Goal: Task Accomplishment & Management: Complete application form

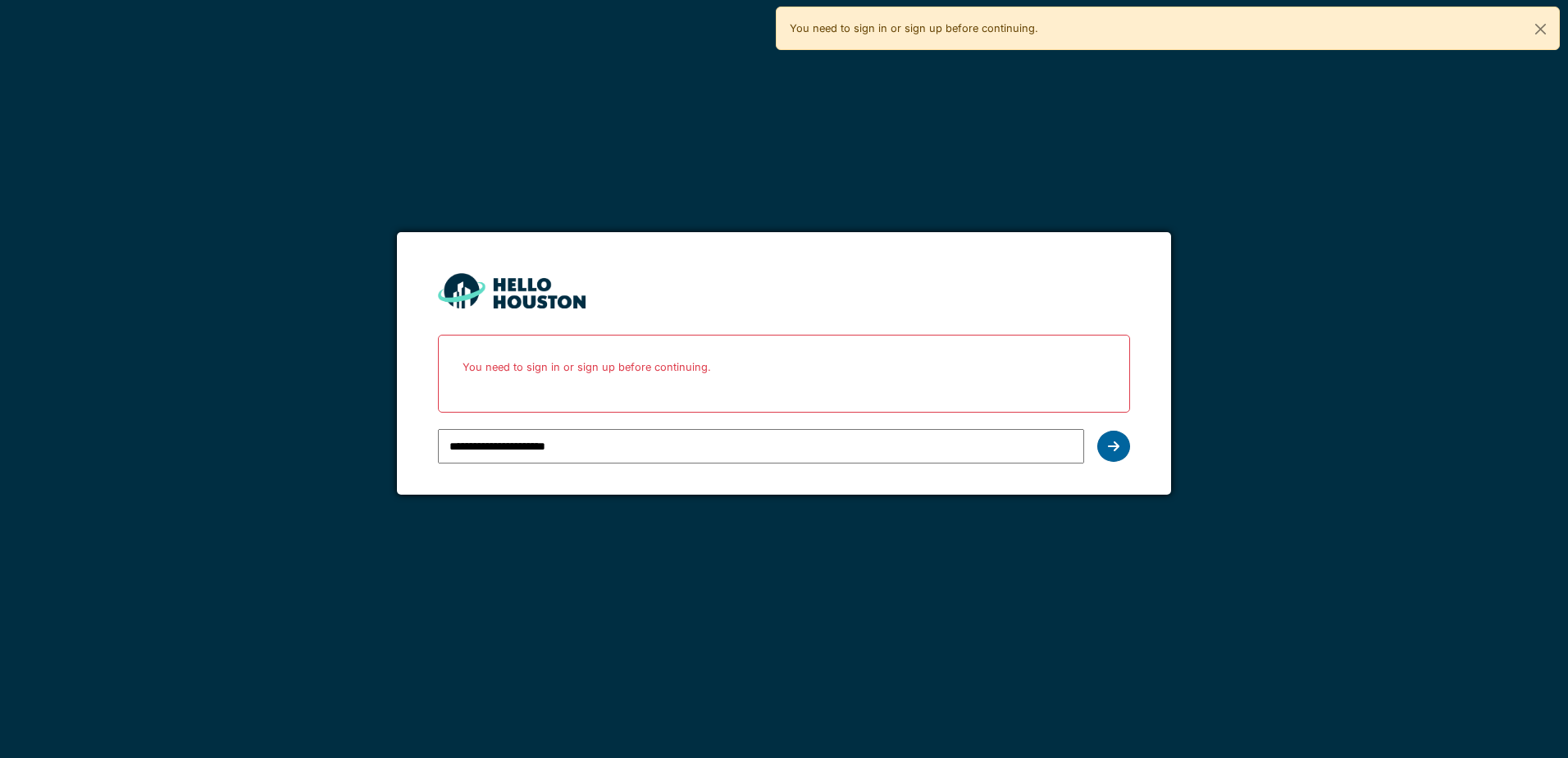
click at [1115, 442] on icon at bounding box center [1113, 446] width 12 height 13
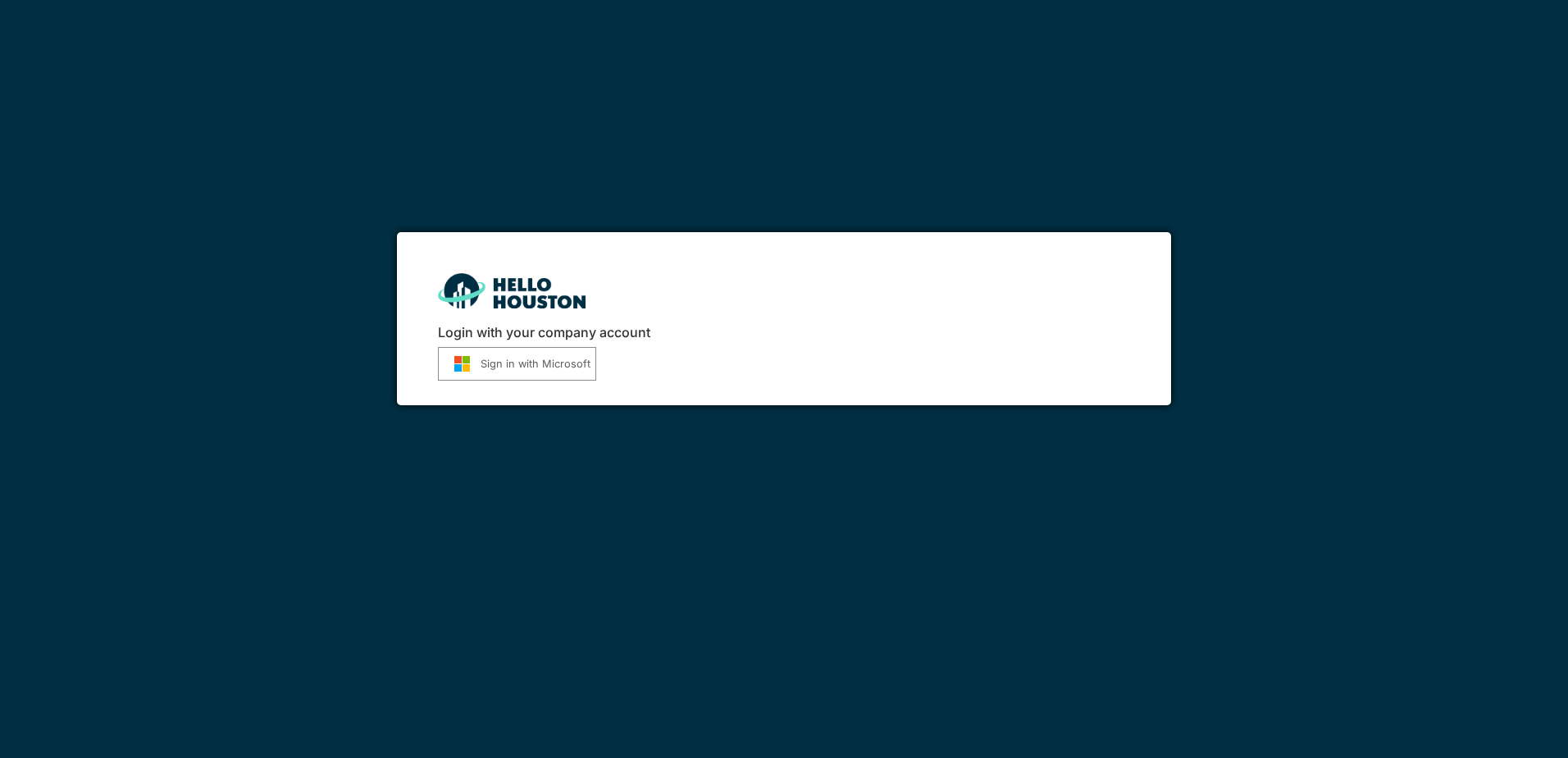
click at [518, 360] on button "Sign in with Microsoft" at bounding box center [517, 364] width 159 height 34
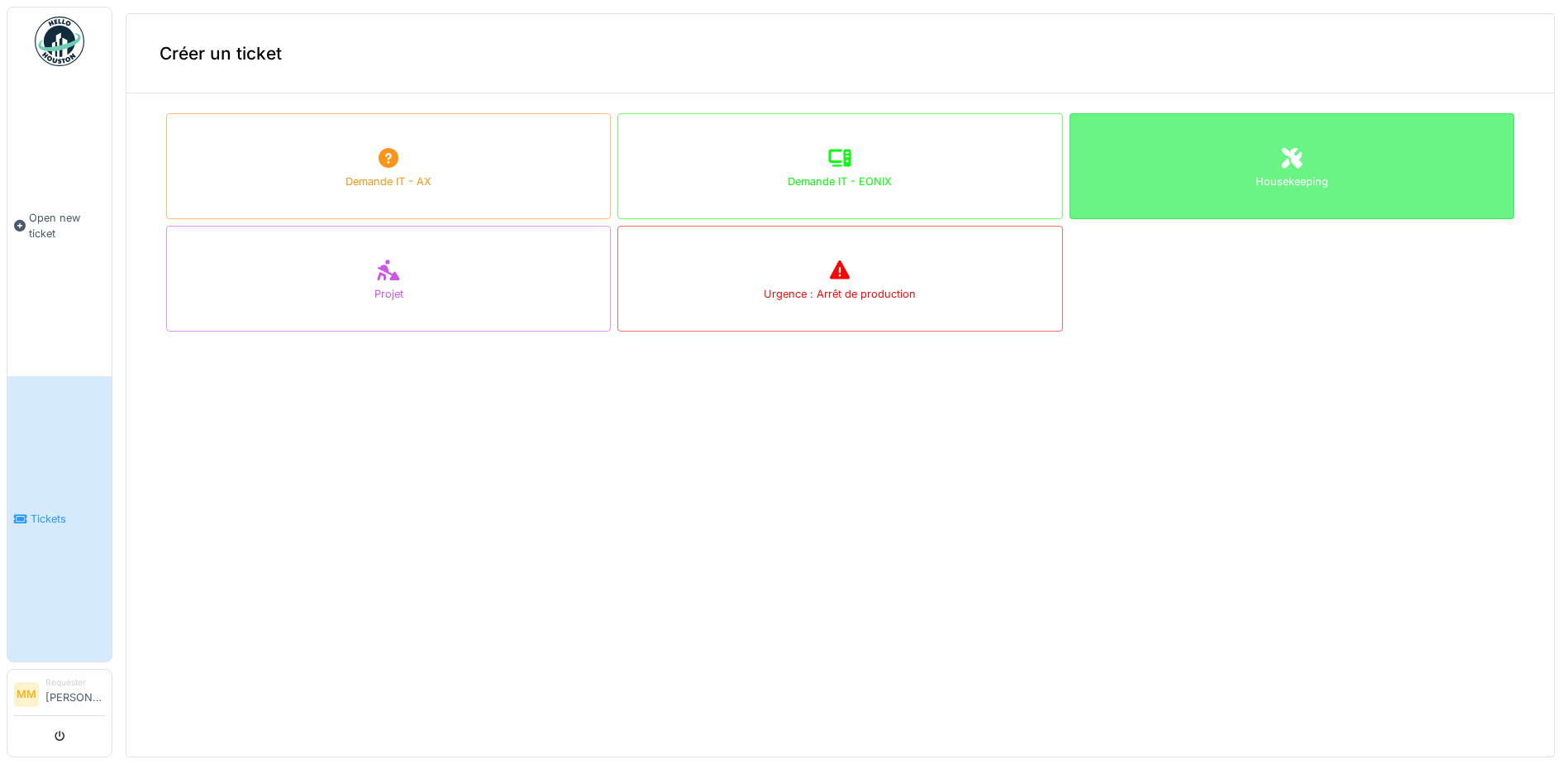
click at [1322, 140] on div "Housekeeping" at bounding box center [1292, 166] width 445 height 106
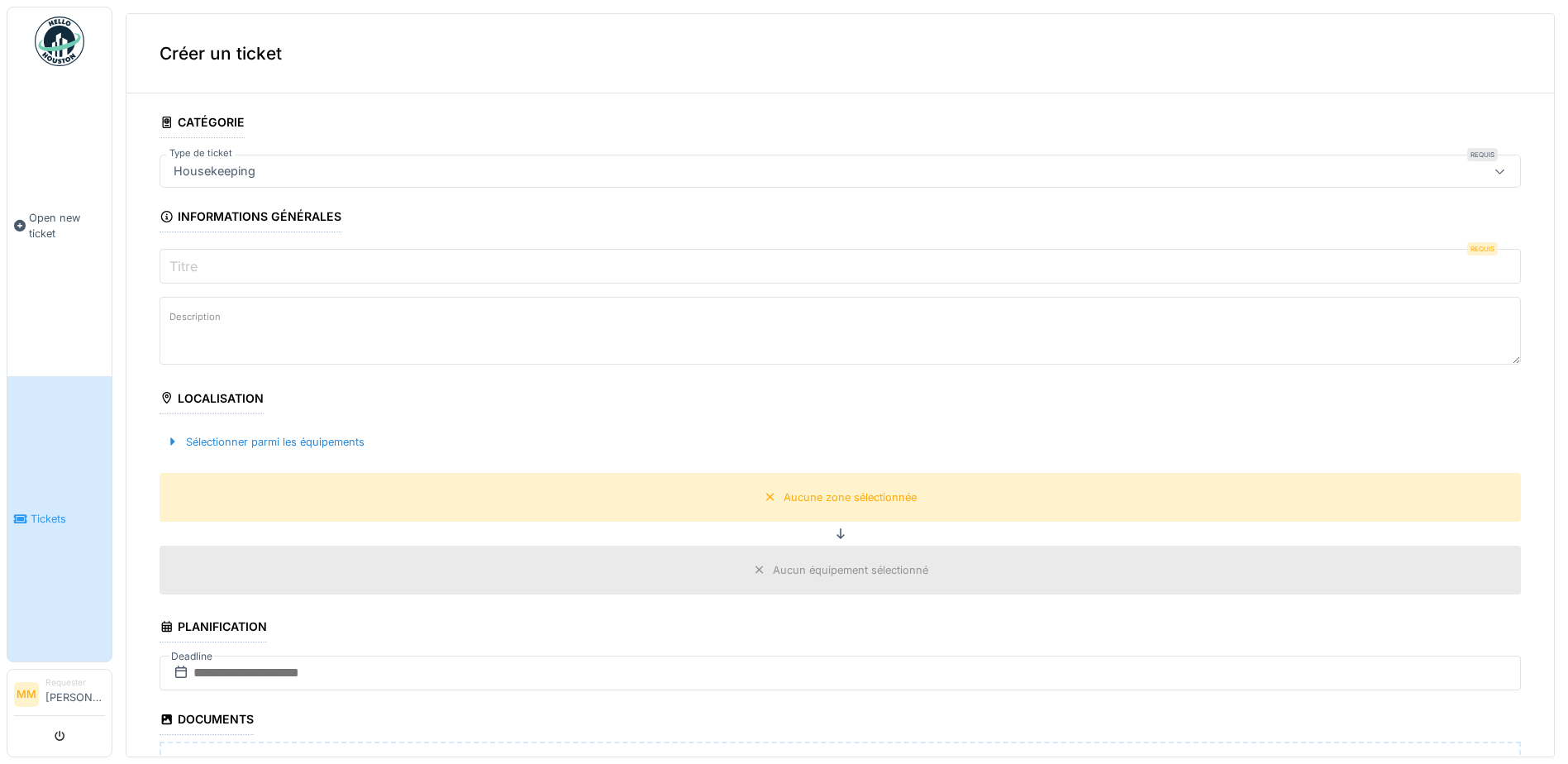
click at [245, 269] on input "Titre" at bounding box center [840, 266] width 1361 height 35
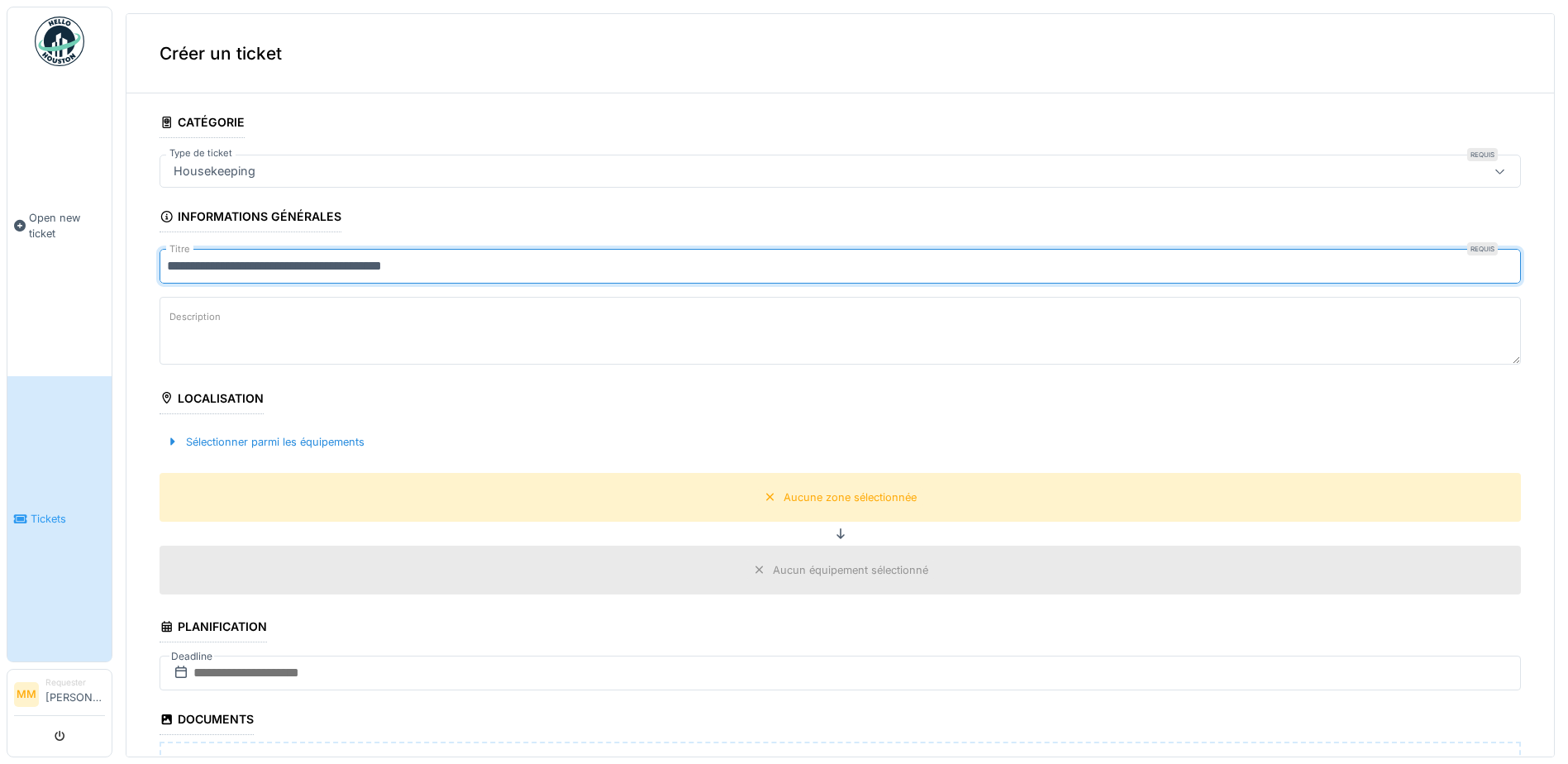
type input "**********"
click at [239, 327] on textarea "Description" at bounding box center [840, 330] width 1361 height 67
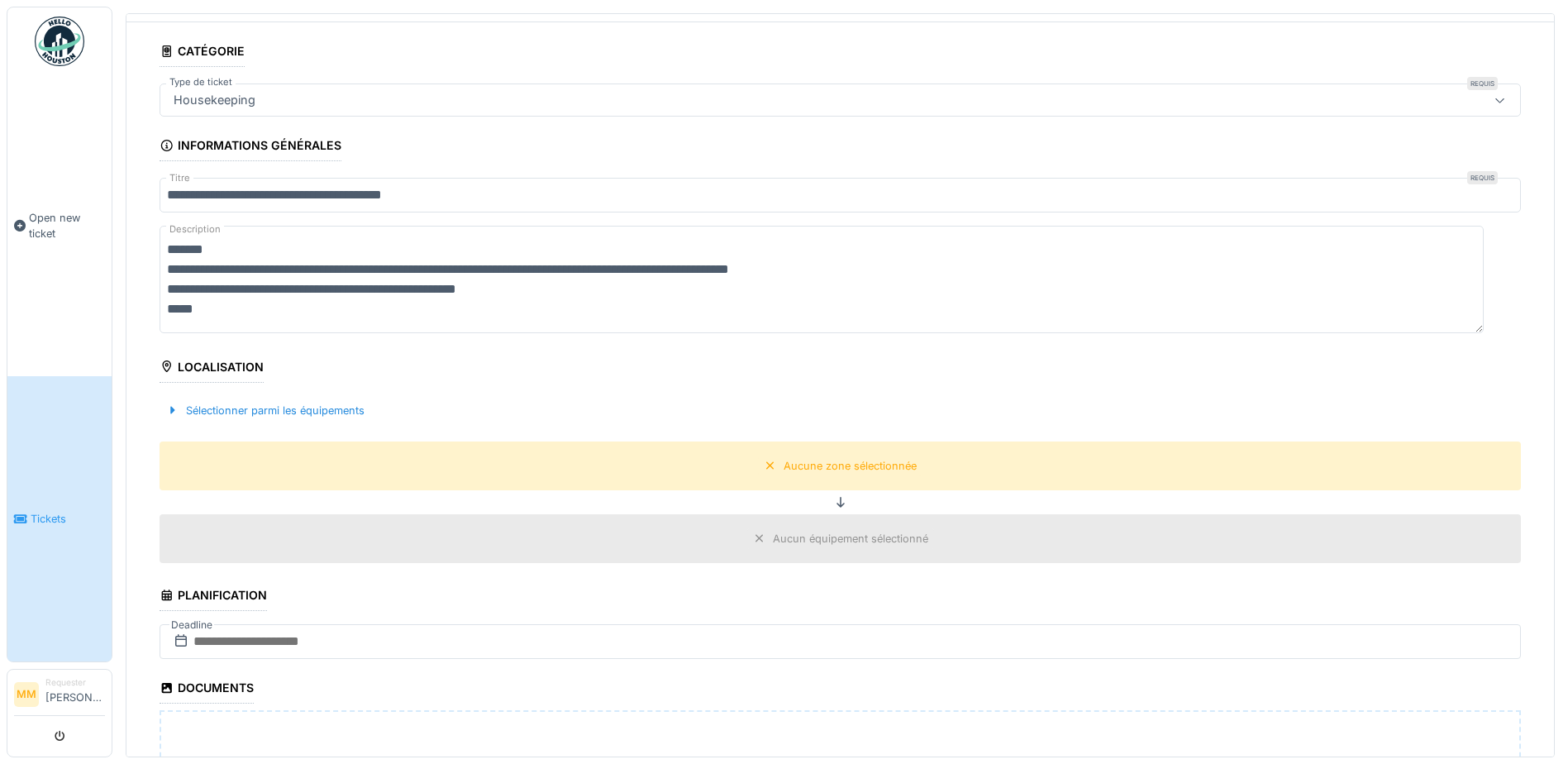
scroll to position [165, 0]
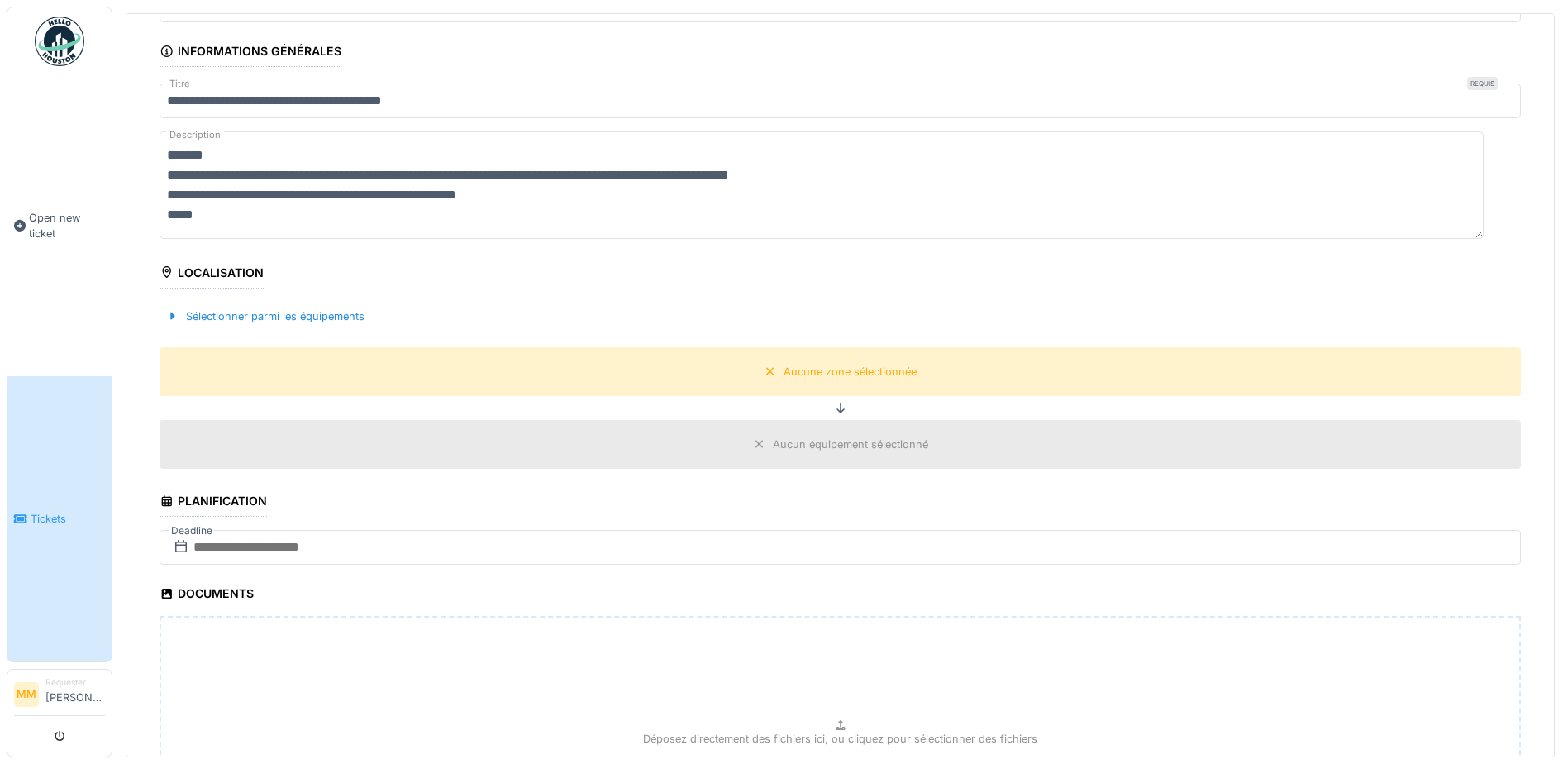
type textarea "**********"
click at [433, 546] on input "text" at bounding box center [840, 548] width 1361 height 35
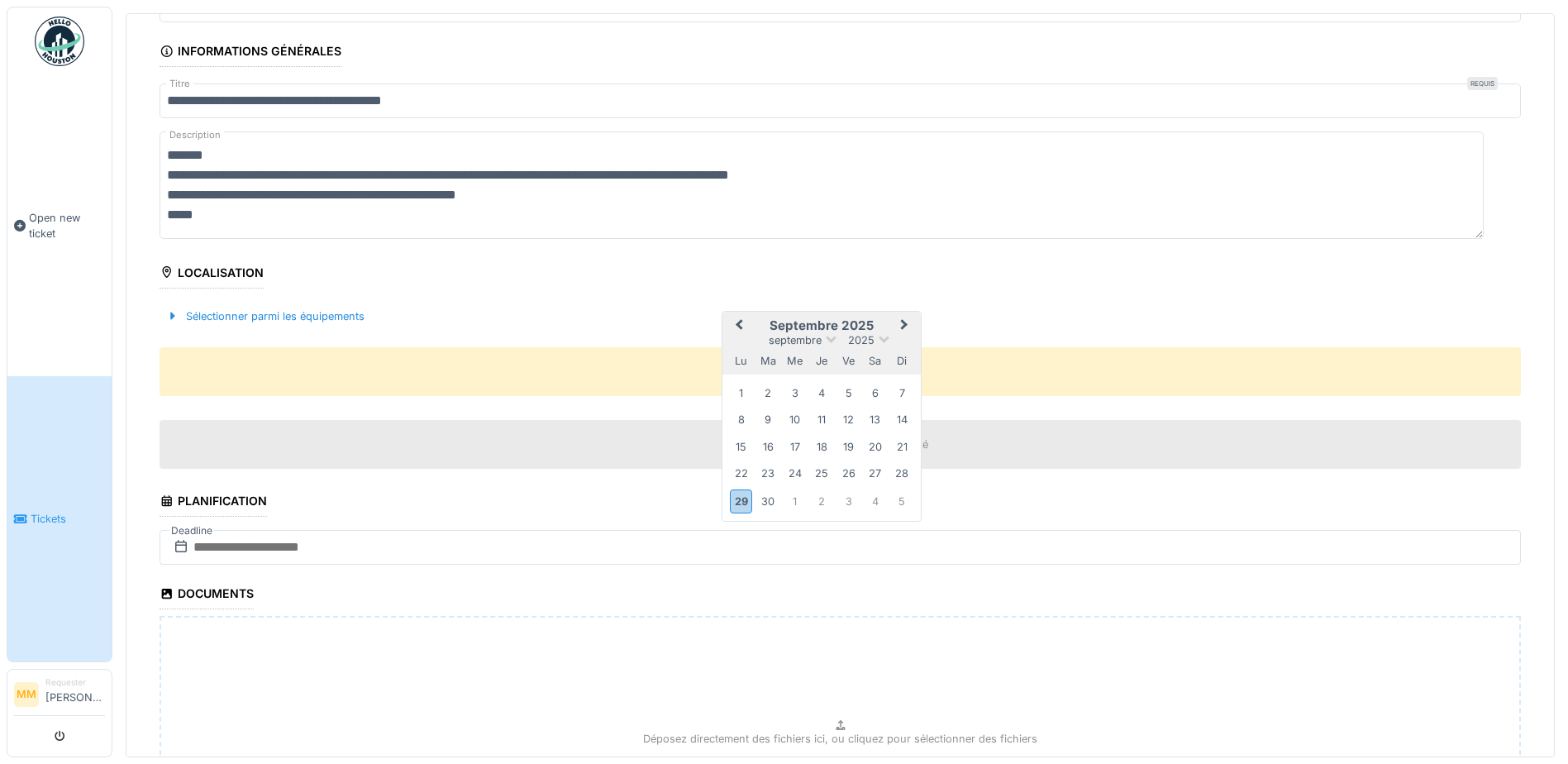
click at [904, 321] on span "Next Month" at bounding box center [904, 325] width 0 height 19
click at [797, 451] on div "15" at bounding box center [794, 448] width 22 height 22
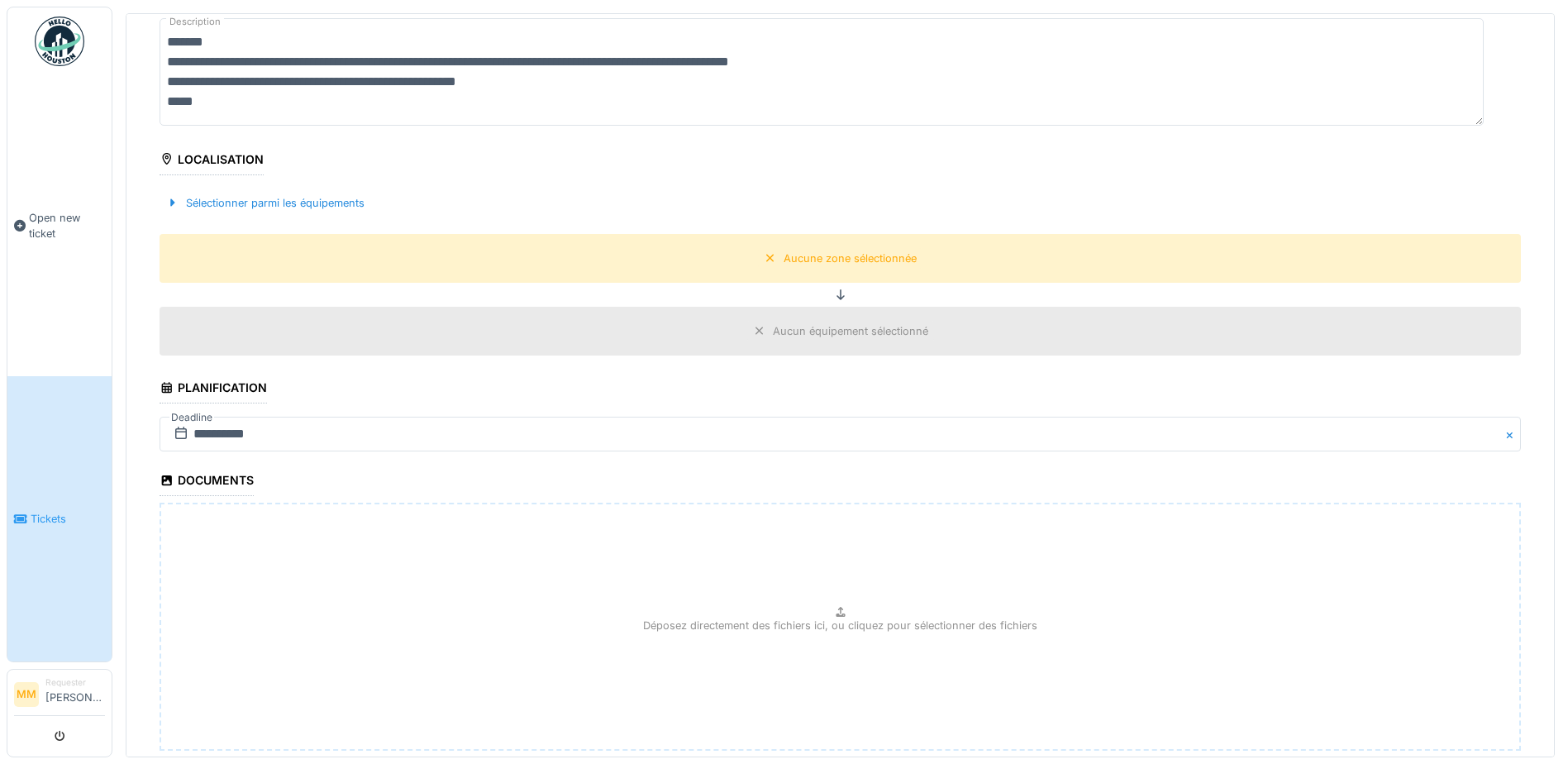
scroll to position [381, 0]
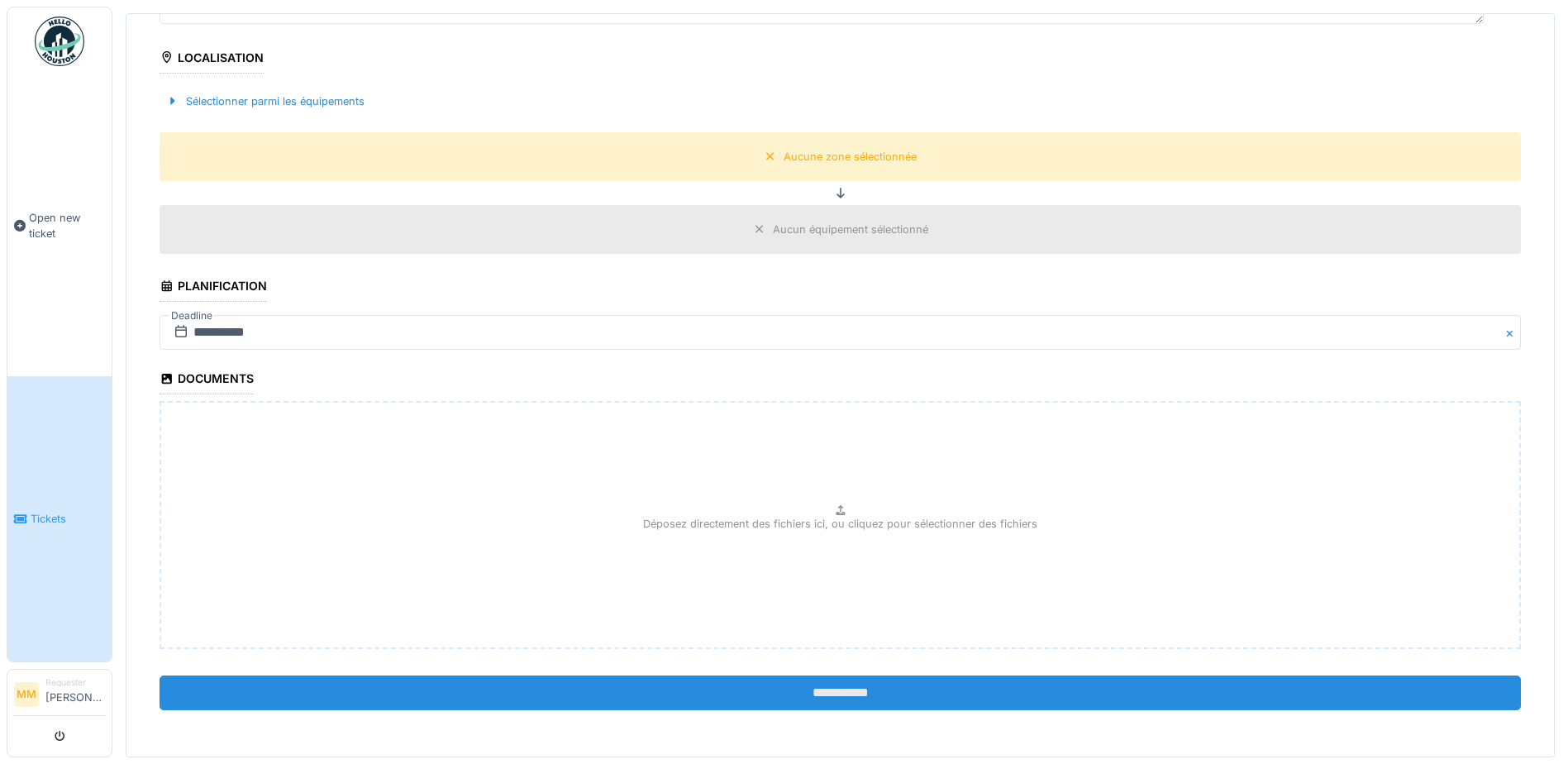
click at [778, 690] on input "**********" at bounding box center [840, 693] width 1361 height 35
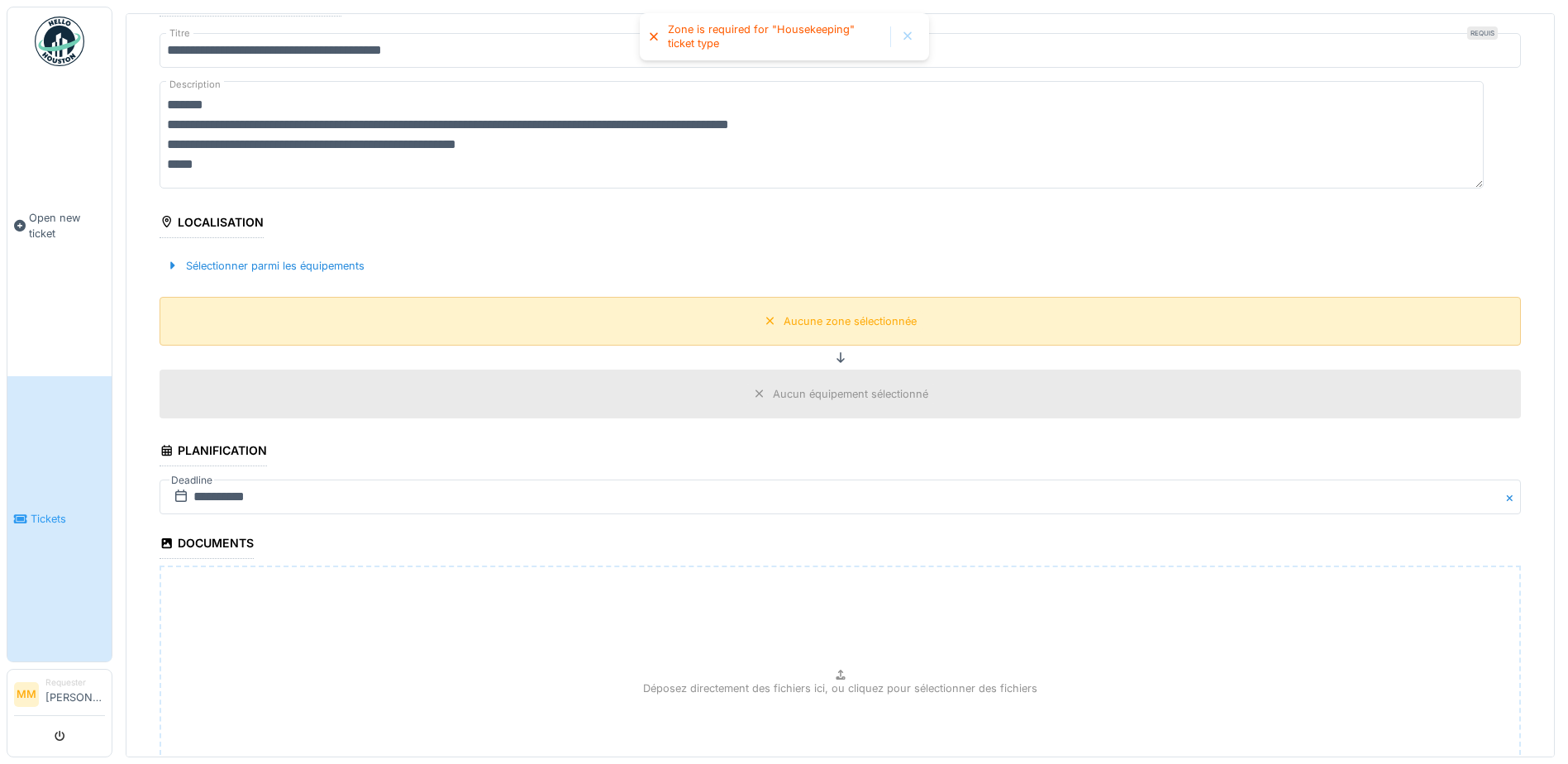
scroll to position [215, 0]
click at [822, 320] on div "Aucune zone sélectionnée" at bounding box center [850, 321] width 133 height 16
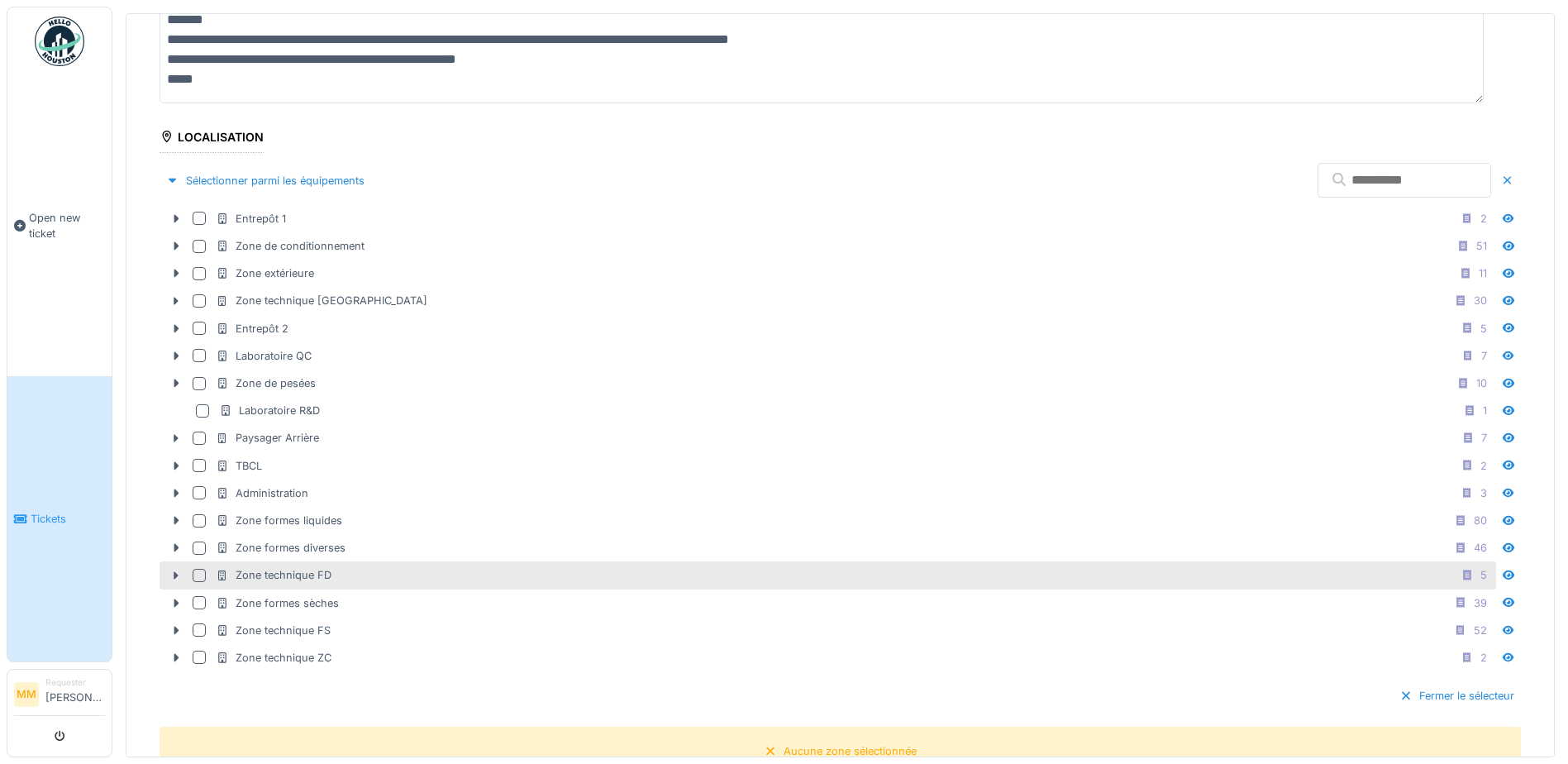
scroll to position [297, 0]
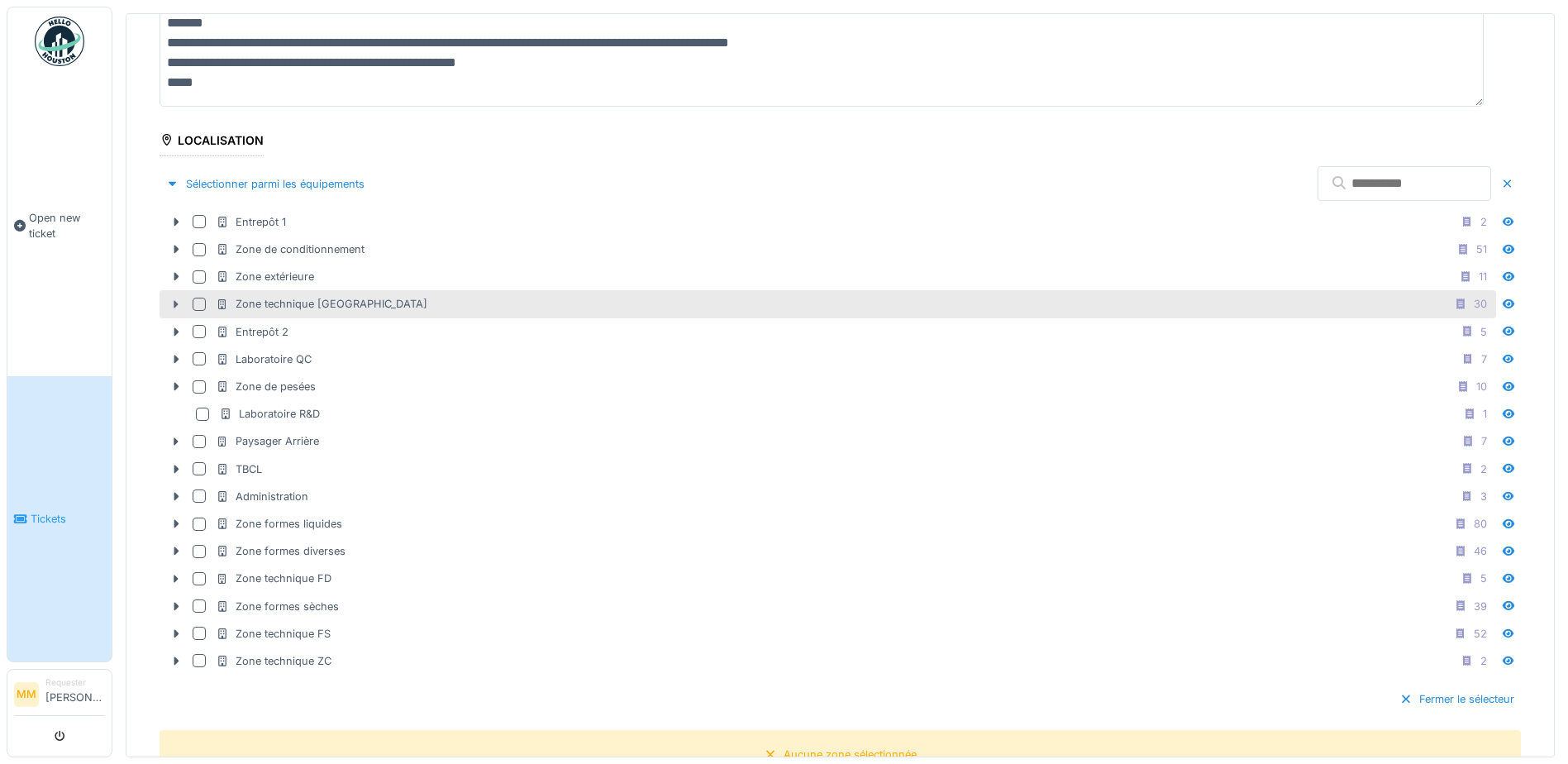
click at [169, 299] on div at bounding box center [175, 304] width 27 height 18
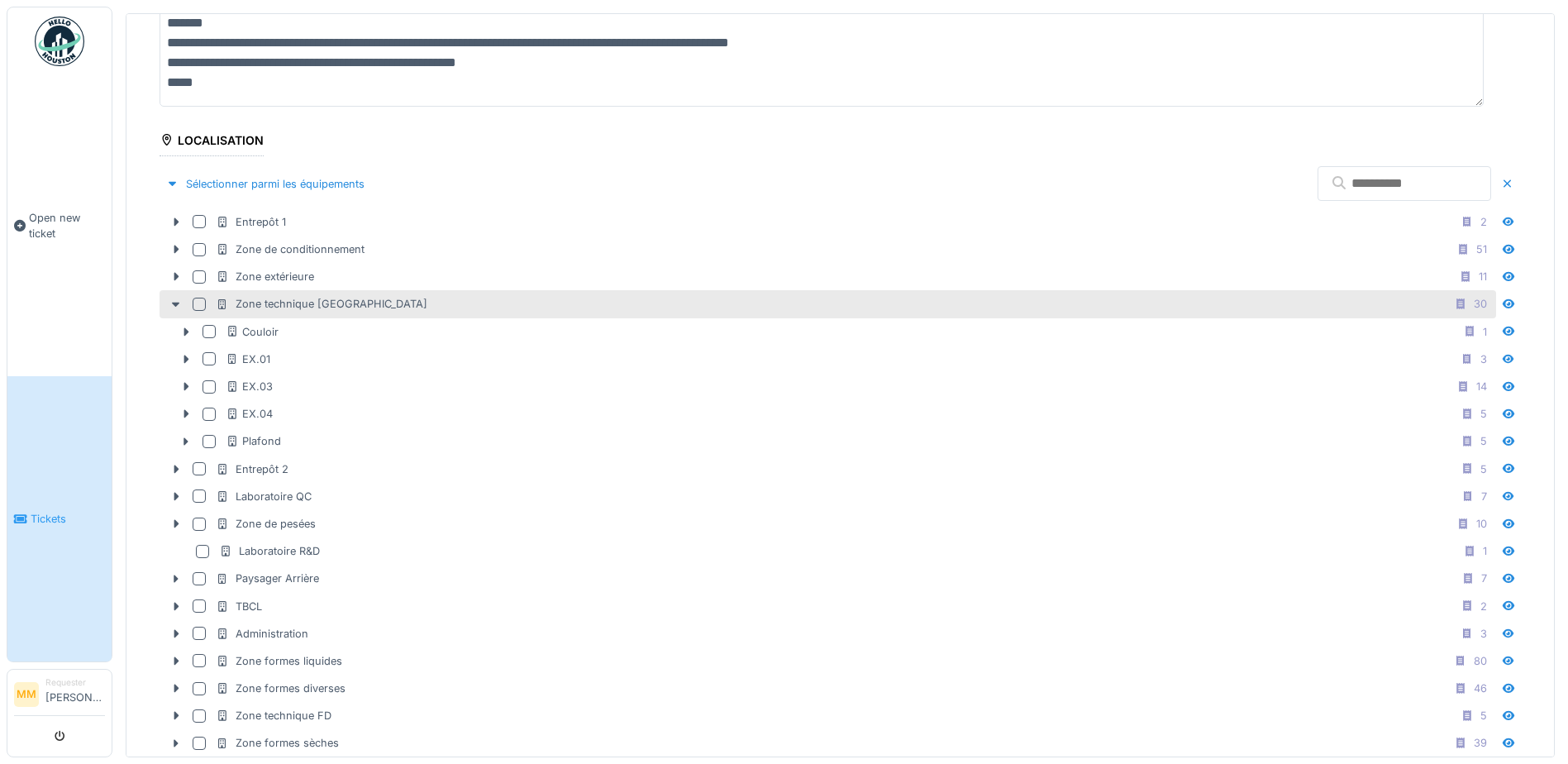
click at [200, 301] on div at bounding box center [199, 304] width 13 height 13
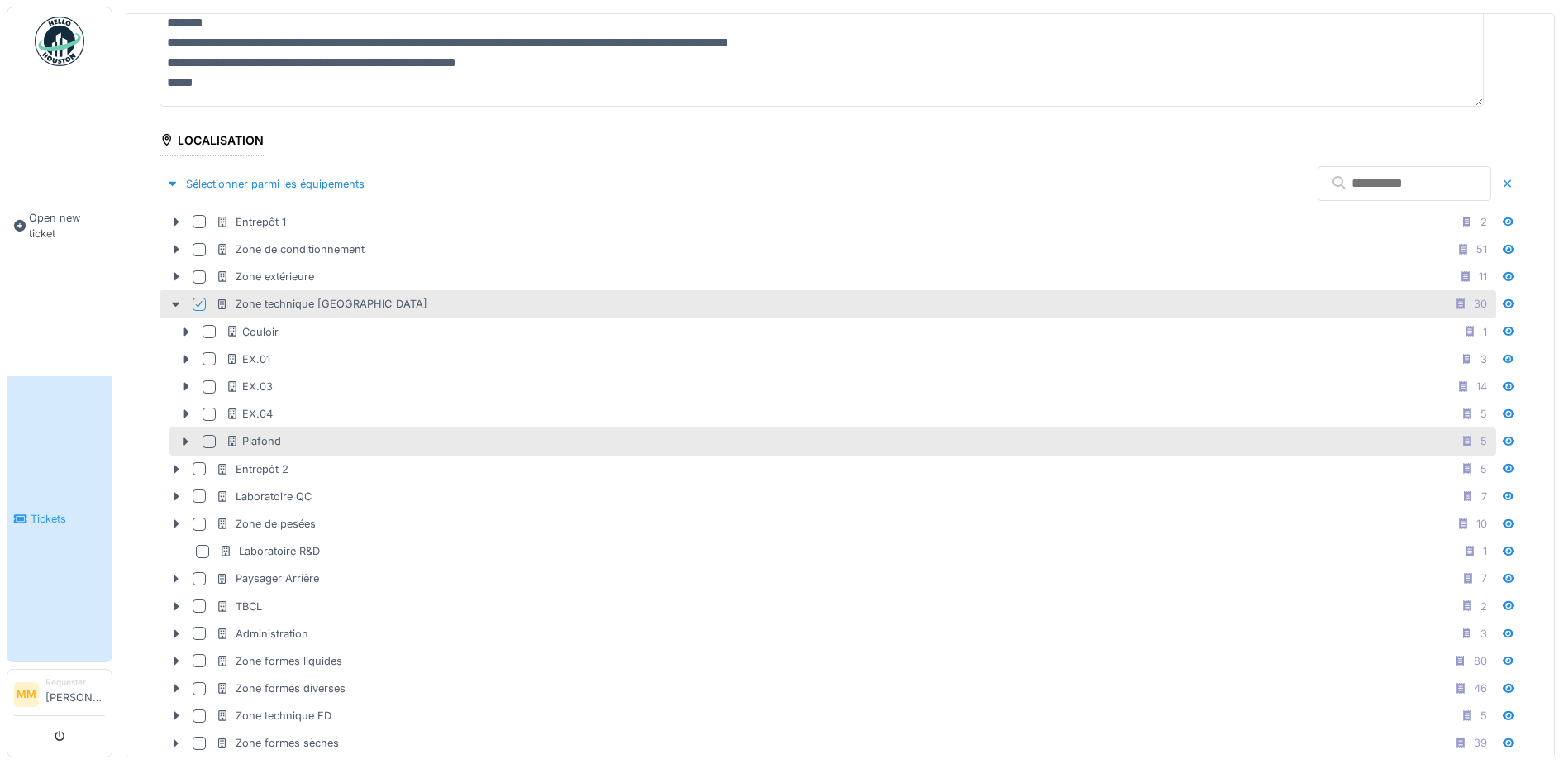
click at [208, 437] on div at bounding box center [209, 442] width 13 height 13
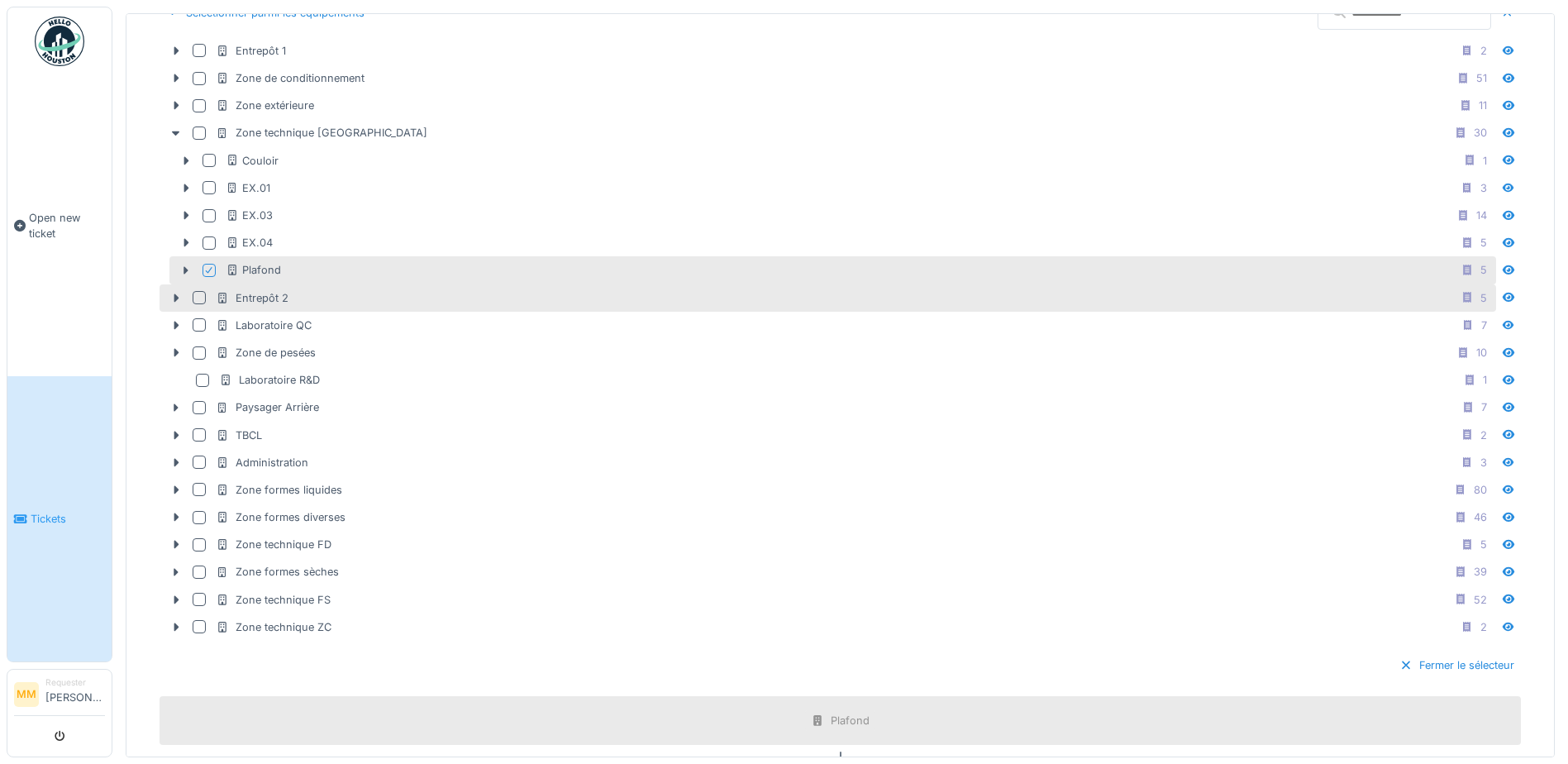
scroll to position [794, 0]
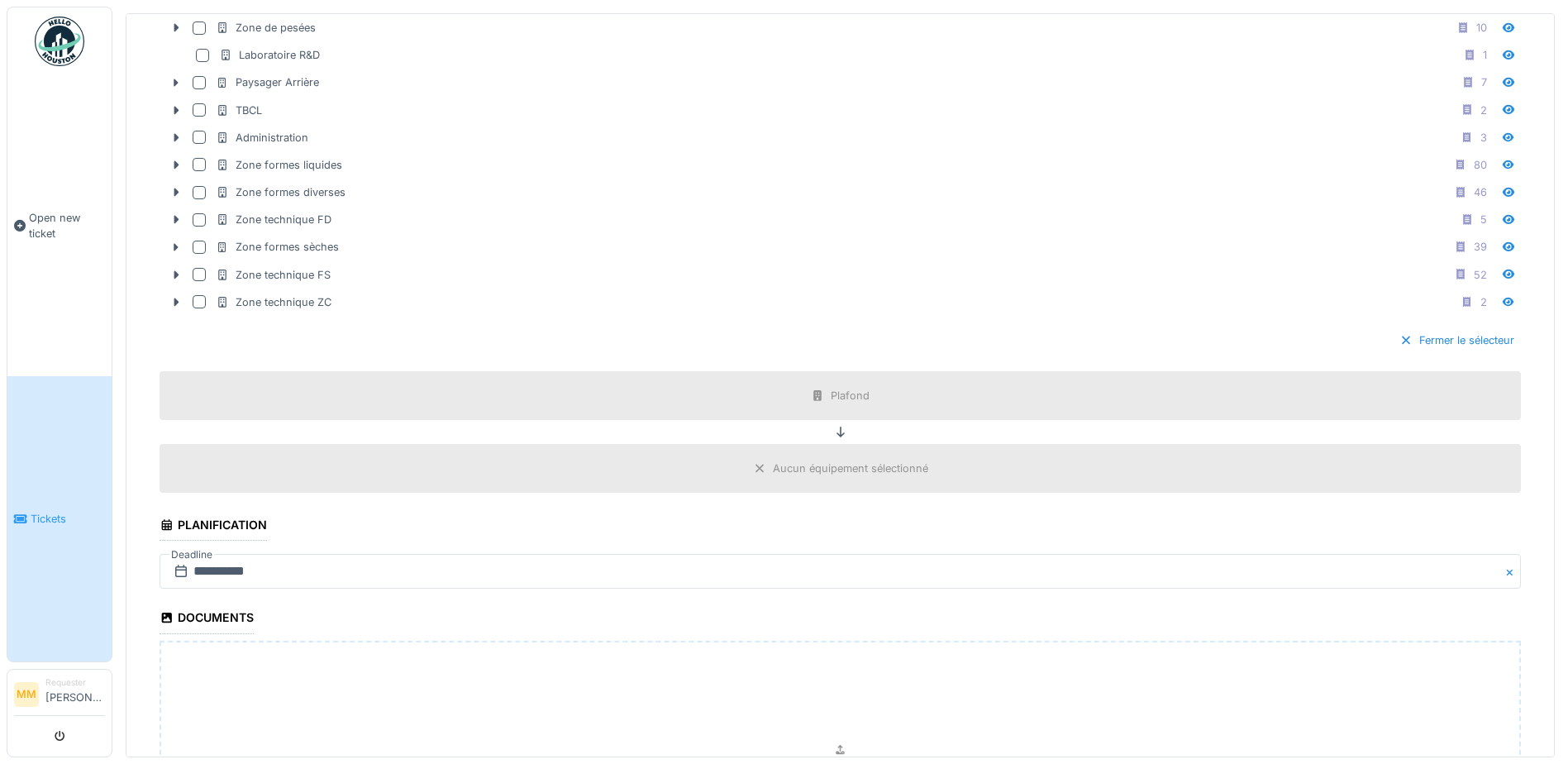
click at [777, 467] on div "Aucun équipement sélectionné" at bounding box center [850, 468] width 155 height 16
click at [773, 475] on div "Aucun équipement sélectionné" at bounding box center [850, 468] width 155 height 16
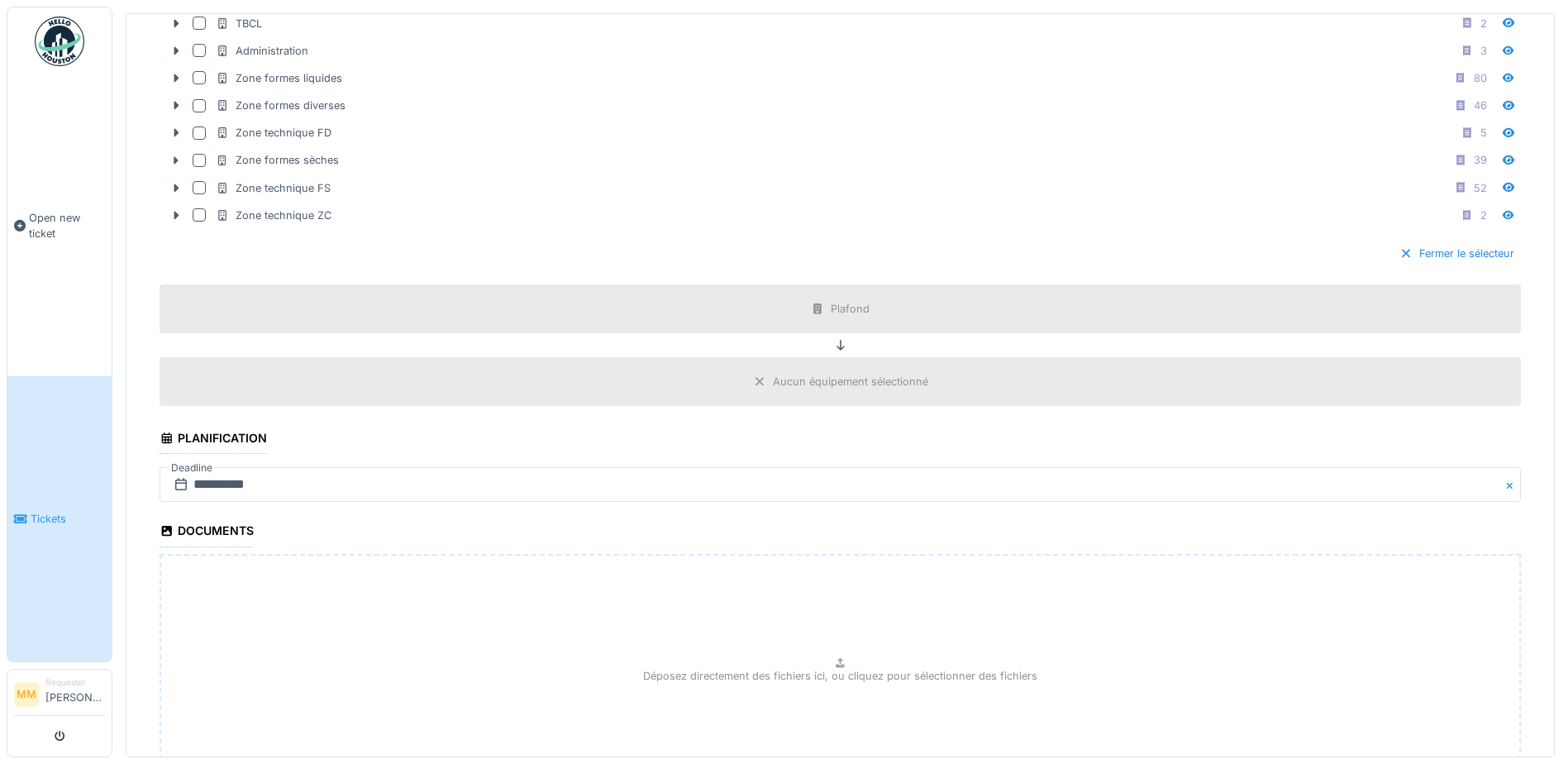
scroll to position [1034, 0]
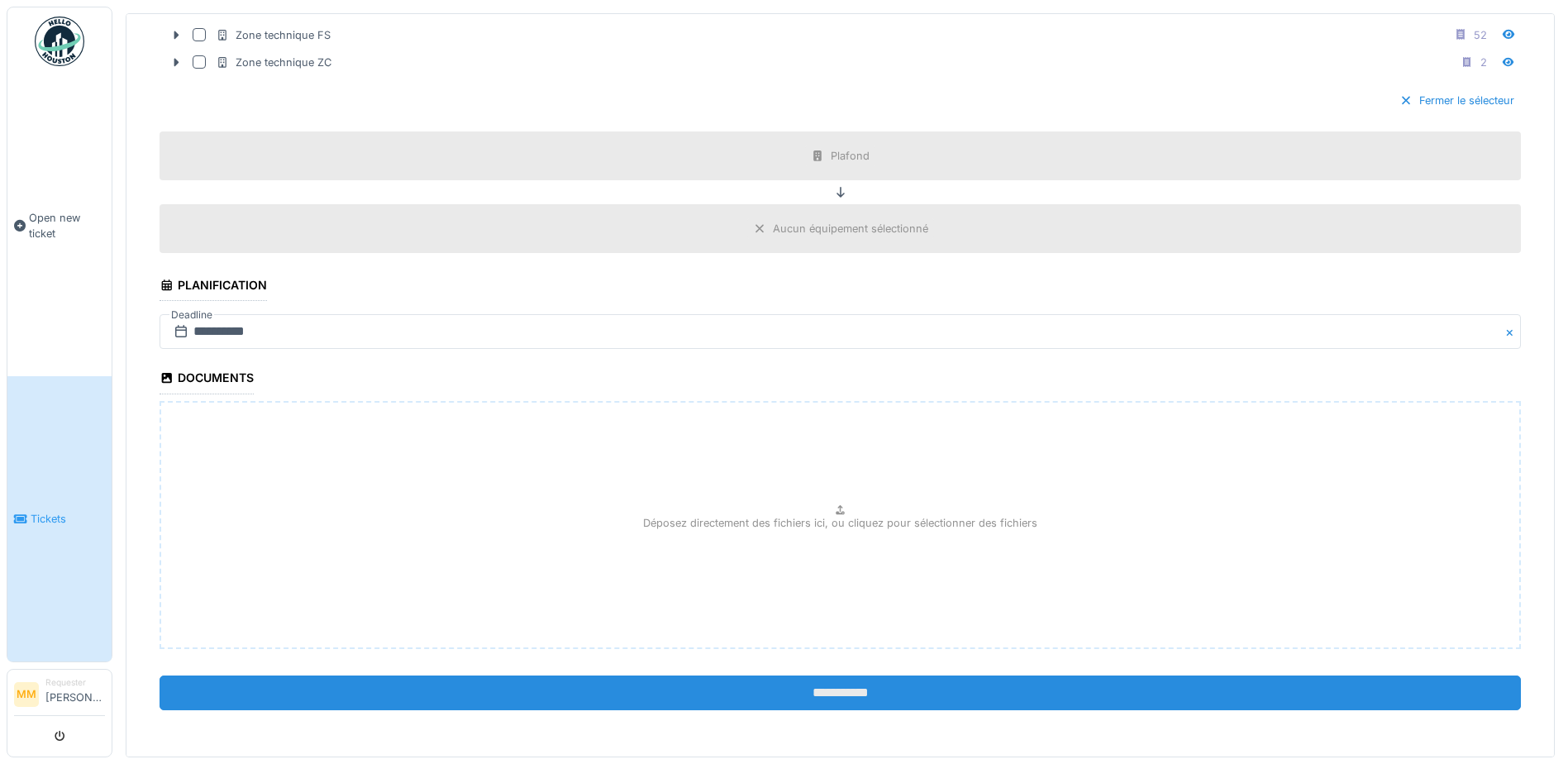
click at [751, 685] on input "**********" at bounding box center [840, 693] width 1361 height 35
